Goal: Task Accomplishment & Management: Use online tool/utility

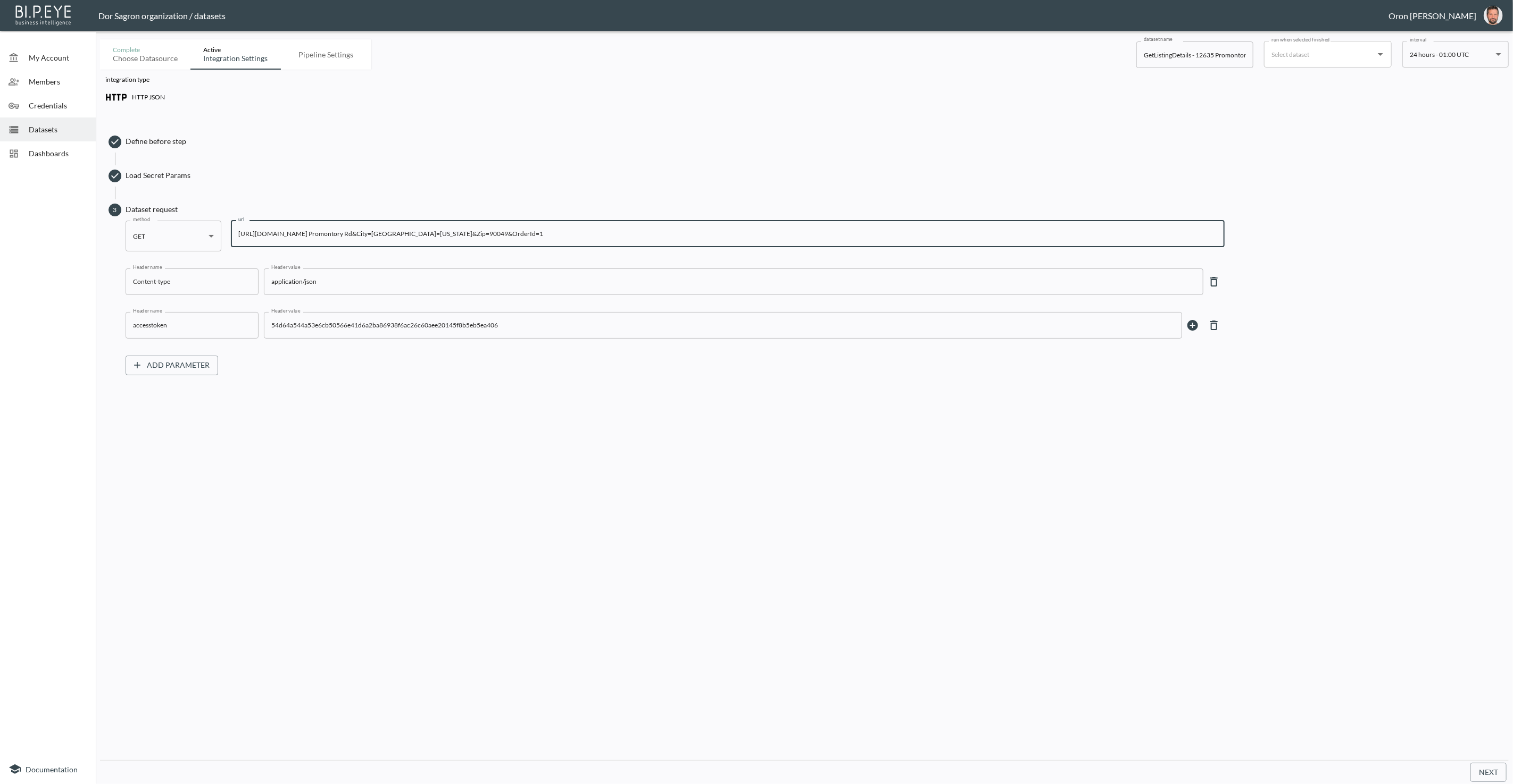
click at [670, 126] on div "Define before step Load Secret Params 3 Dataset request method GET GET method u…" at bounding box center [804, 253] width 1398 height 269
click at [66, 125] on span "Datasets" at bounding box center [57, 130] width 58 height 11
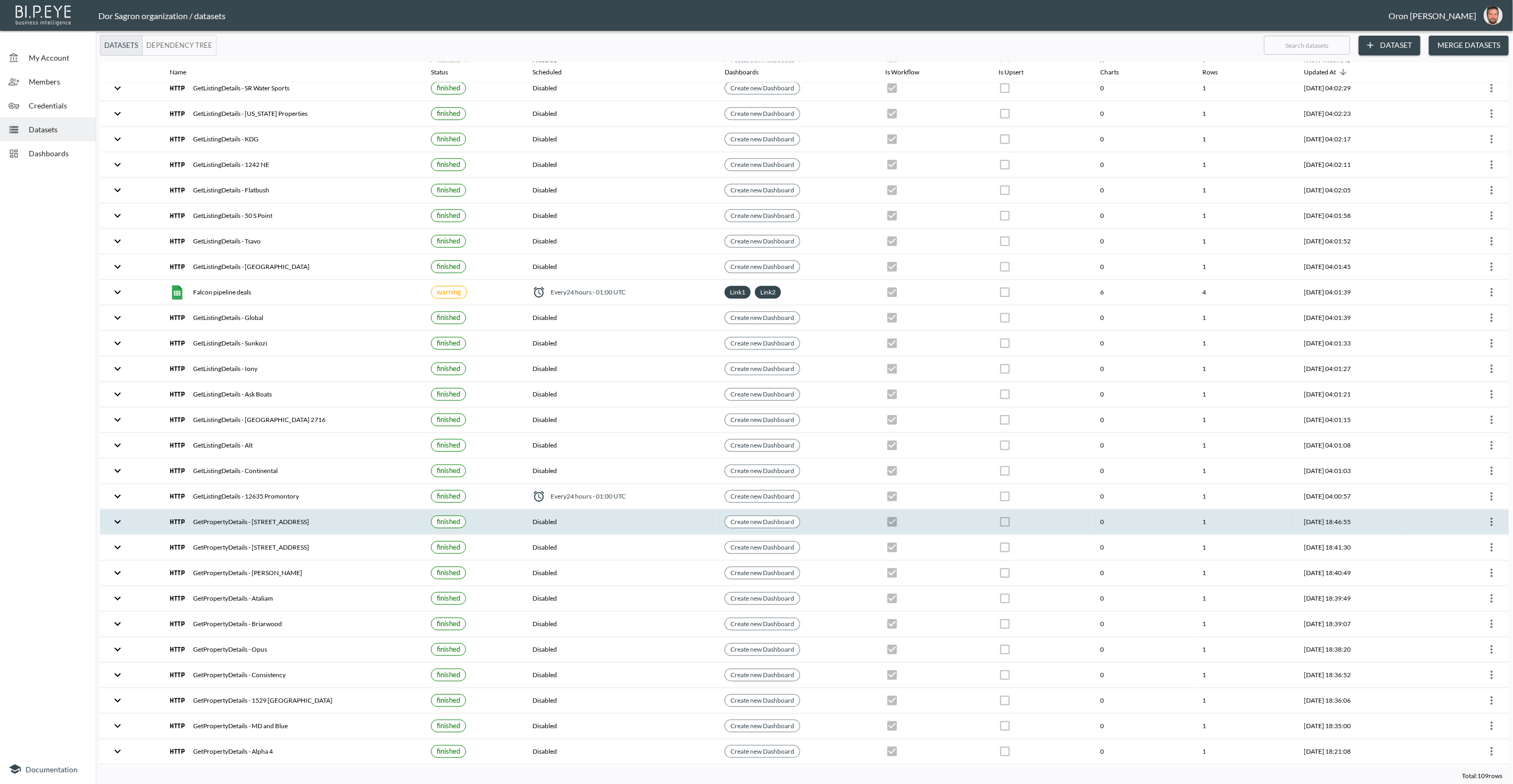
scroll to position [608, 0]
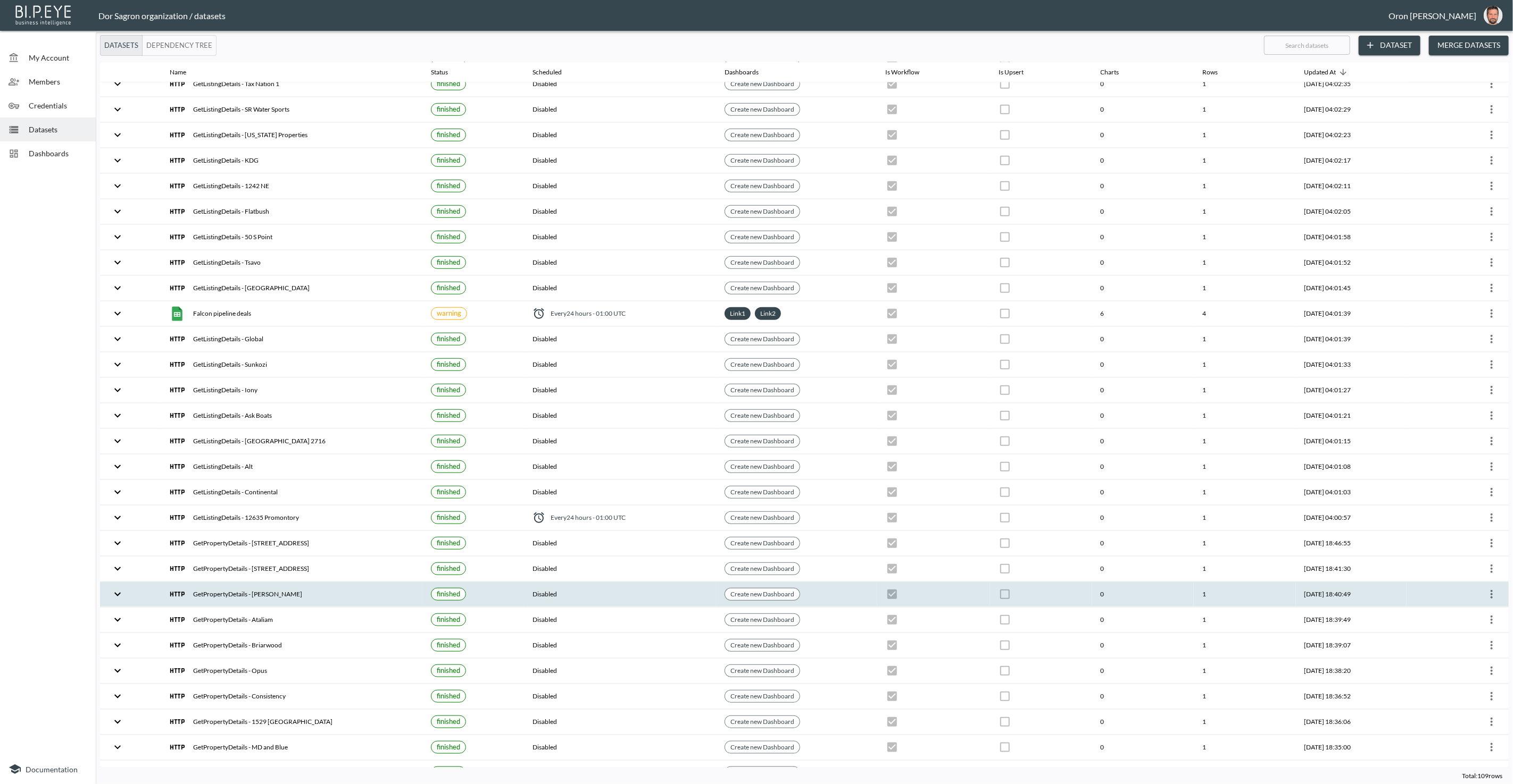
click at [1491, 590] on icon "more" at bounding box center [1492, 594] width 2 height 8
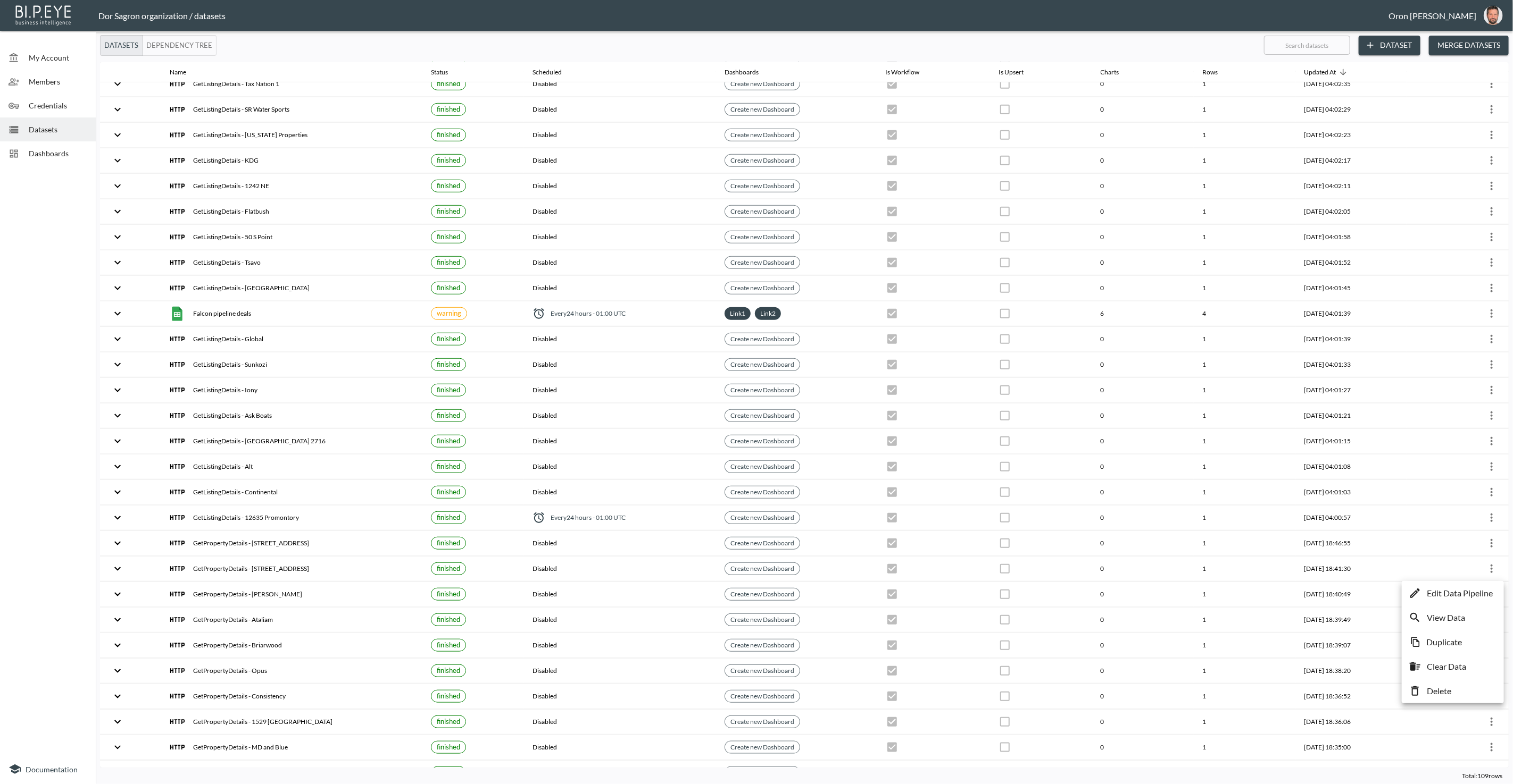
click at [1485, 589] on p "Edit Data Pipeline" at bounding box center [1460, 594] width 66 height 13
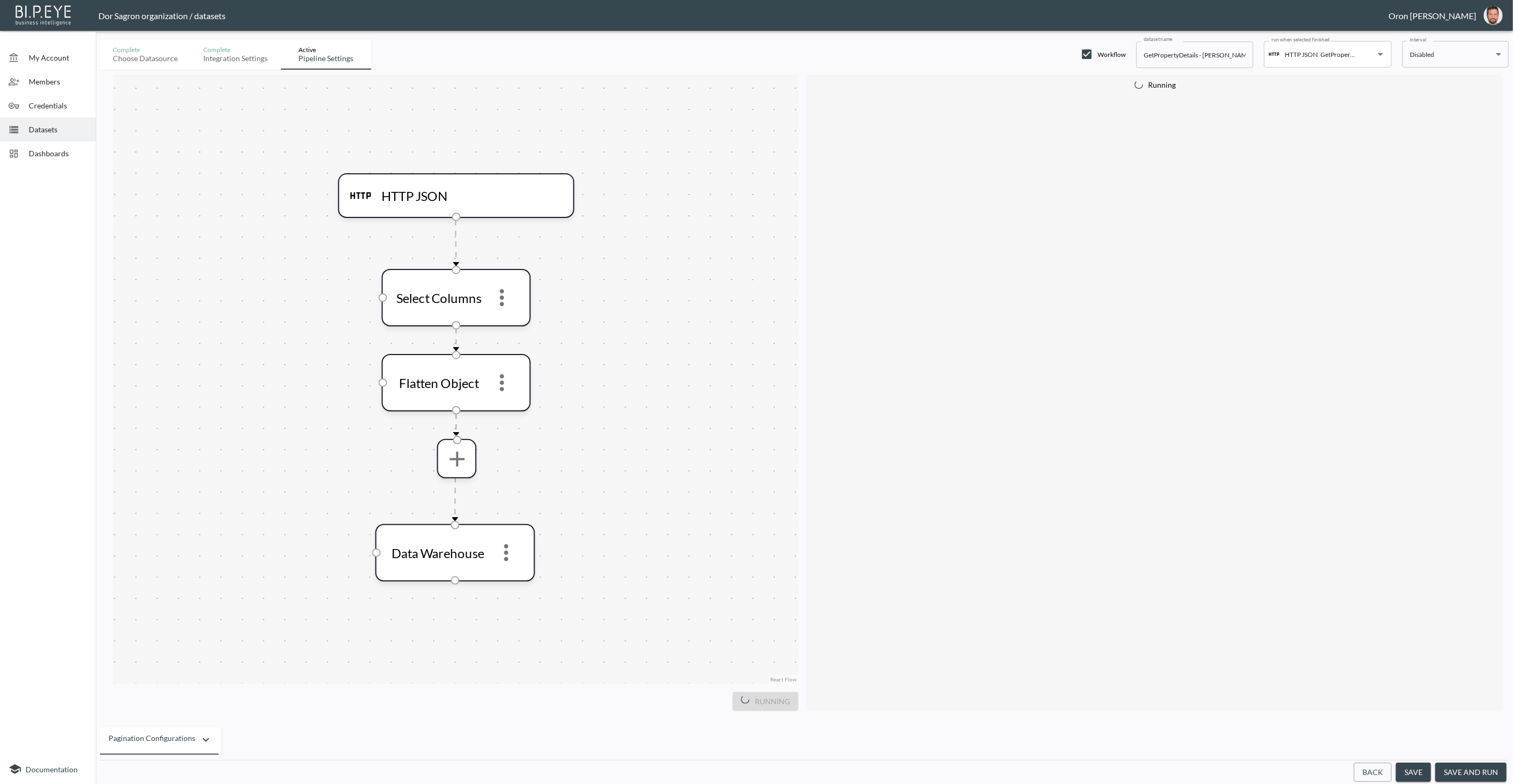
click at [1384, 777] on button "Back" at bounding box center [1373, 773] width 38 height 20
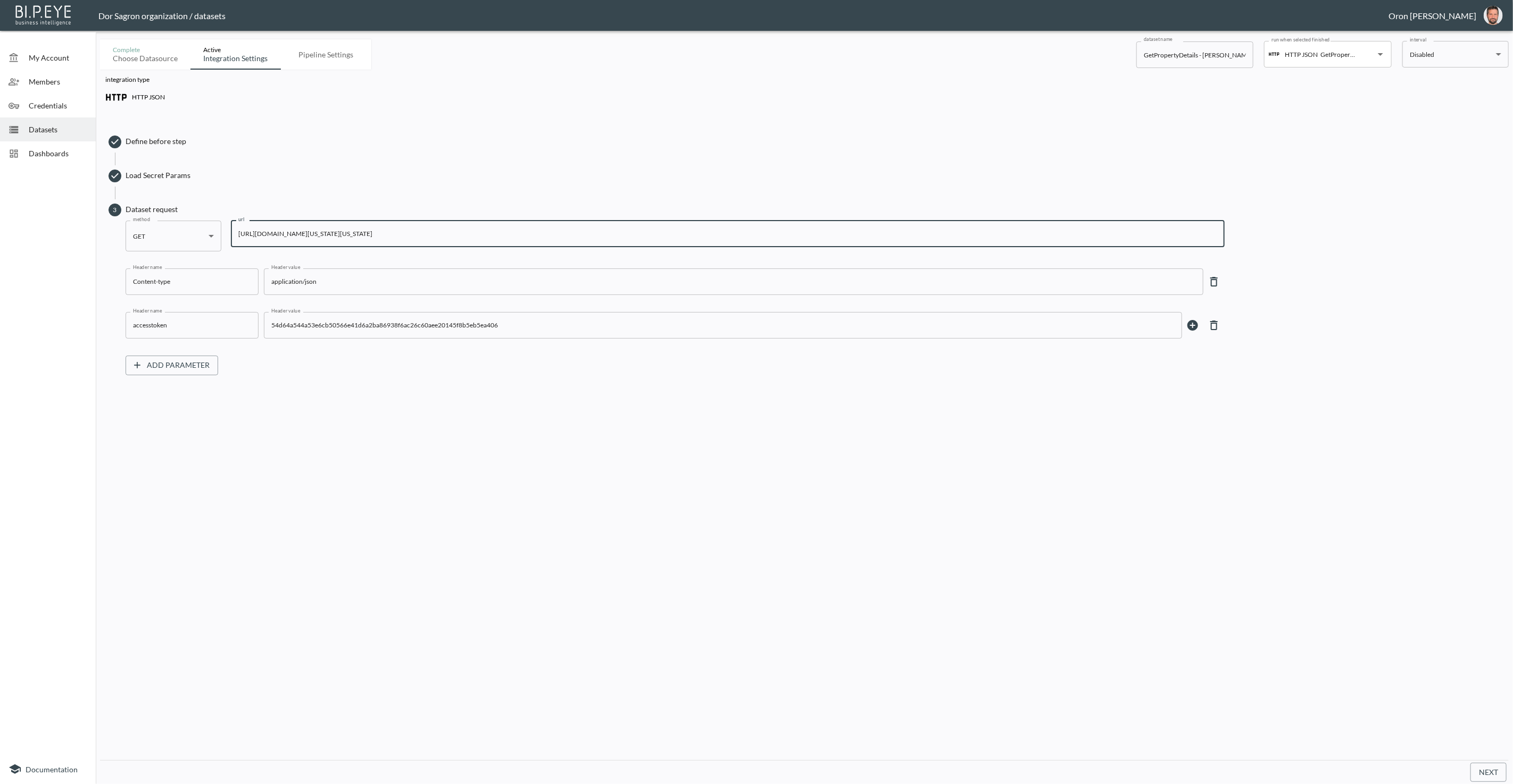
click at [574, 233] on input "[URL][DOMAIN_NAME][US_STATE][US_STATE]" at bounding box center [728, 234] width 994 height 26
